Goal: Check status: Check status

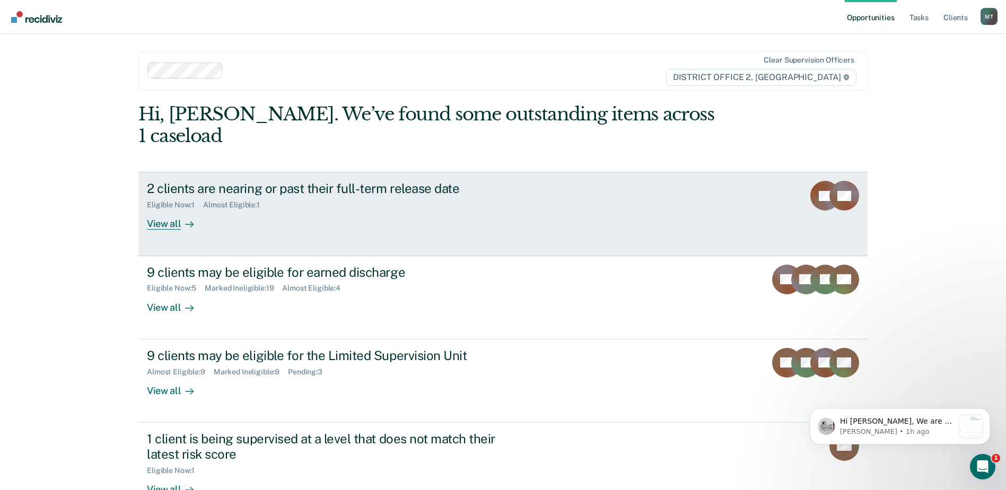
click at [345, 181] on div "2 clients are nearing or past their full-term release date" at bounding box center [333, 188] width 372 height 15
